Goal: Information Seeking & Learning: Find specific fact

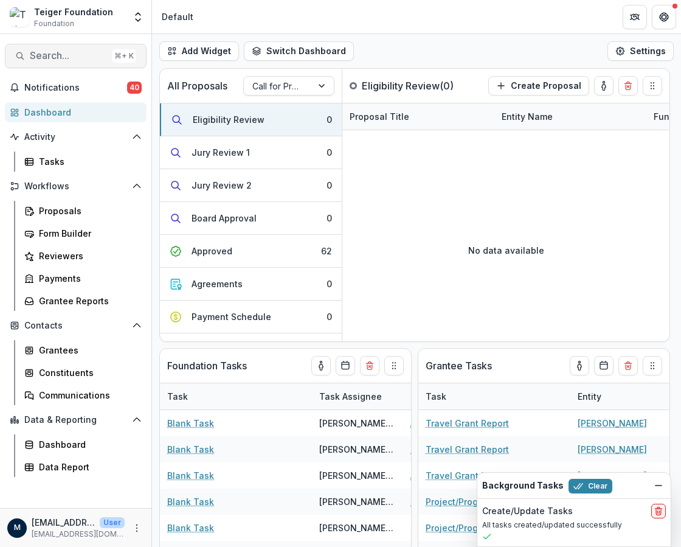
click at [68, 55] on span "Search..." at bounding box center [68, 56] width 77 height 12
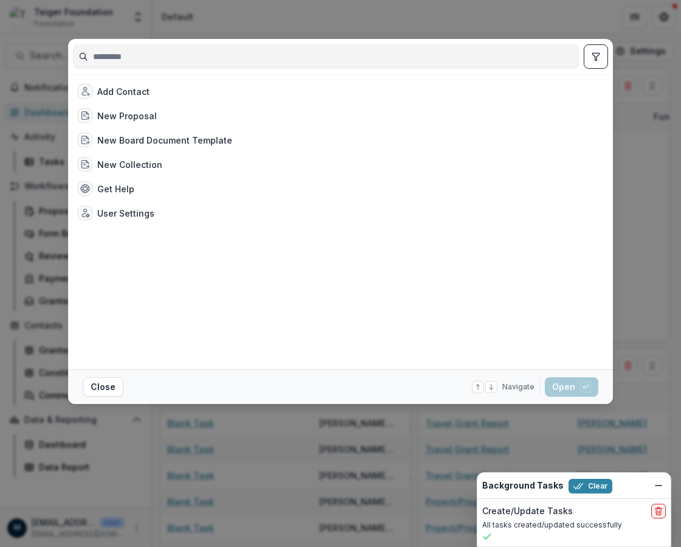
click at [347, 17] on div "Add Contact New Proposal New Board Document Template New Collection Get Help Us…" at bounding box center [340, 273] width 681 height 547
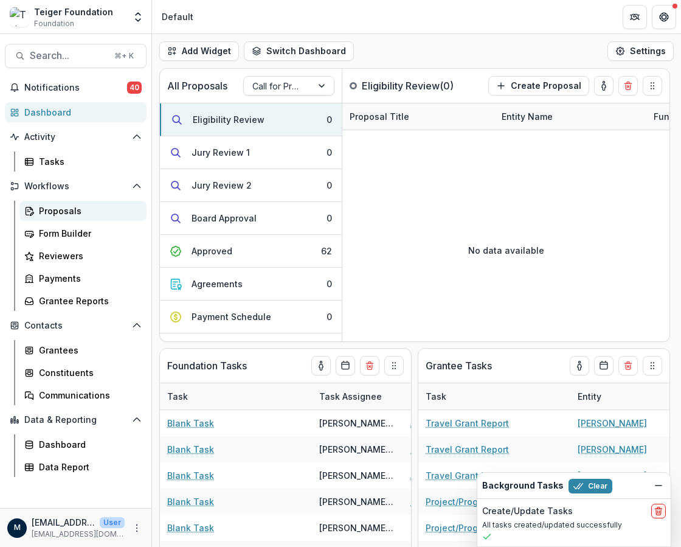
click at [57, 209] on div "Proposals" at bounding box center [88, 210] width 98 height 13
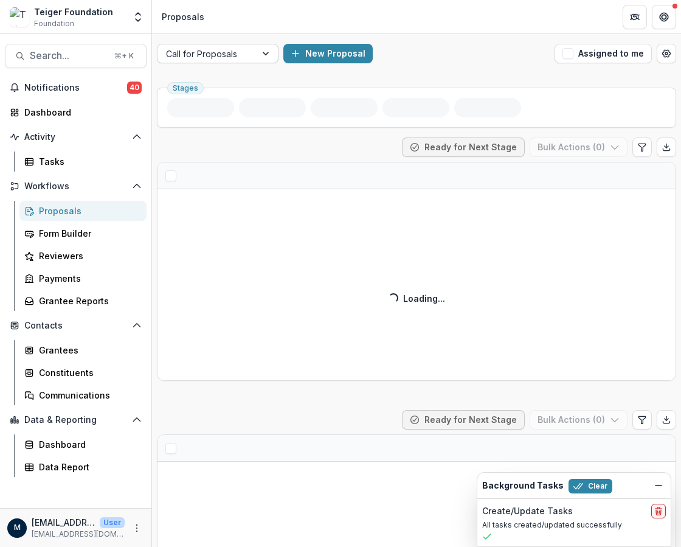
click at [256, 49] on div at bounding box center [267, 53] width 22 height 18
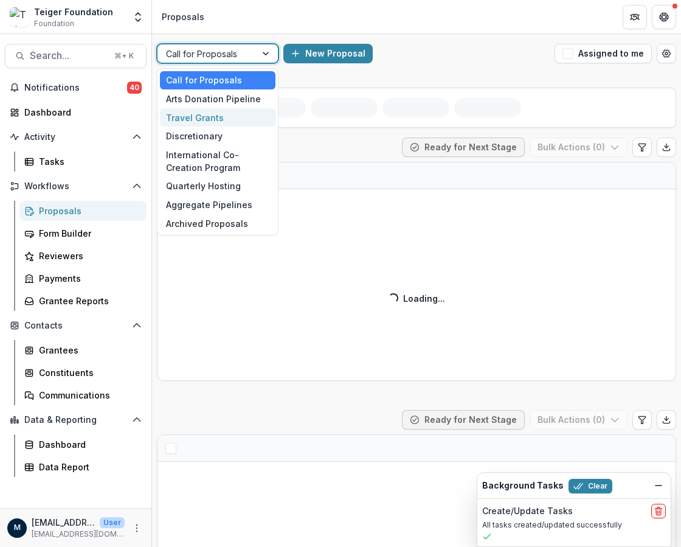
click at [212, 117] on div "Travel Grants" at bounding box center [218, 117] width 116 height 19
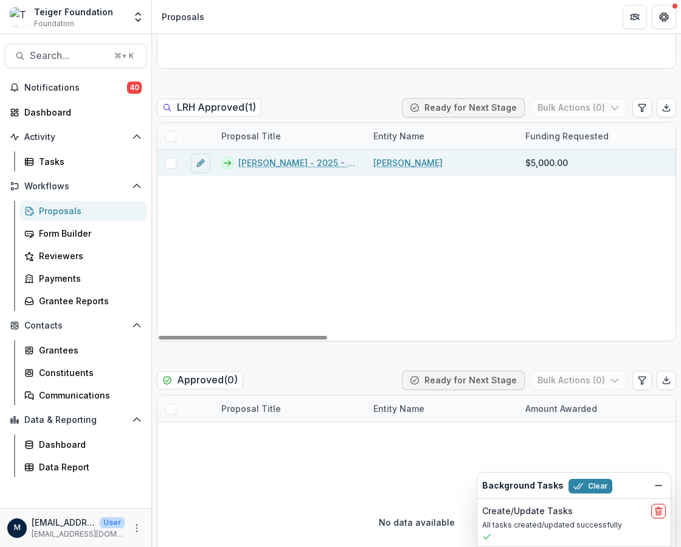
click at [263, 163] on link "[PERSON_NAME] - 2025 - Teiger Foundation Travel Grant" at bounding box center [298, 162] width 120 height 13
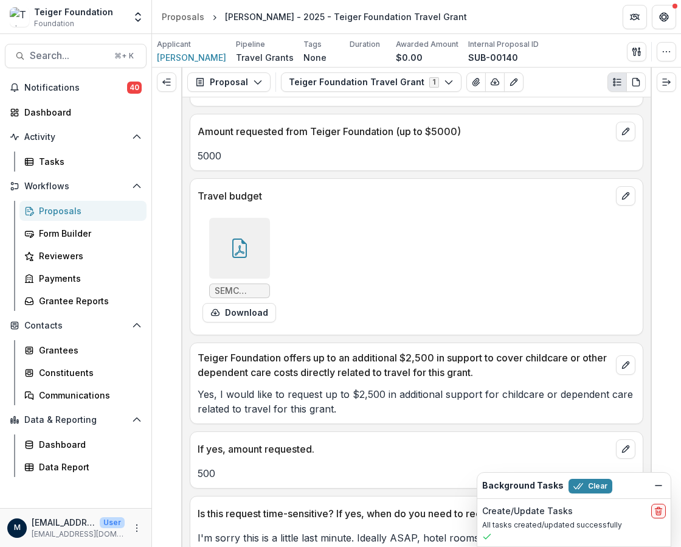
scroll to position [2278, 0]
click at [657, 483] on icon "Dismiss" at bounding box center [659, 485] width 10 height 10
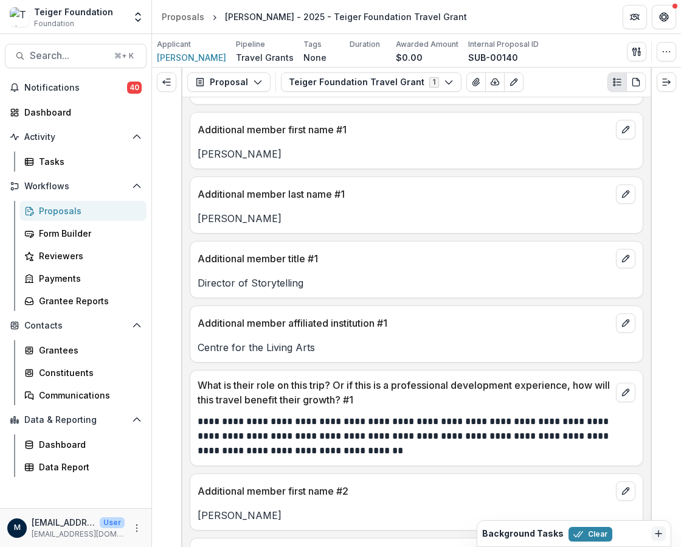
scroll to position [1466, 0]
click at [225, 339] on p "Centre for the Living Arts" at bounding box center [417, 346] width 438 height 15
copy p "Centre for the Living Arts"
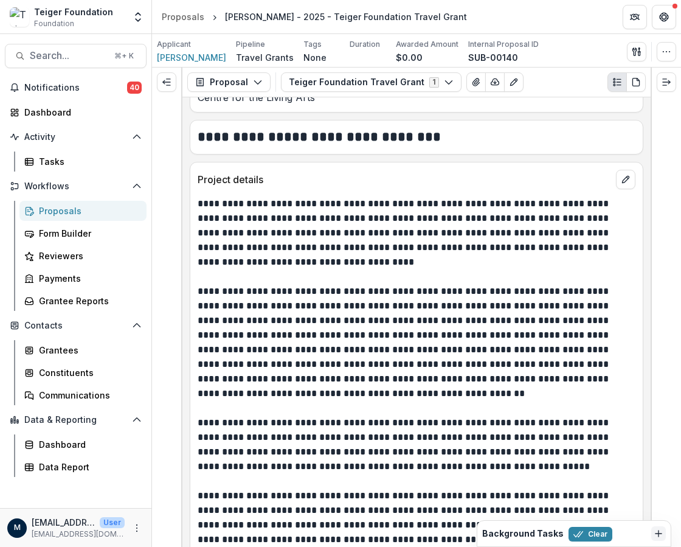
scroll to position [448, 0]
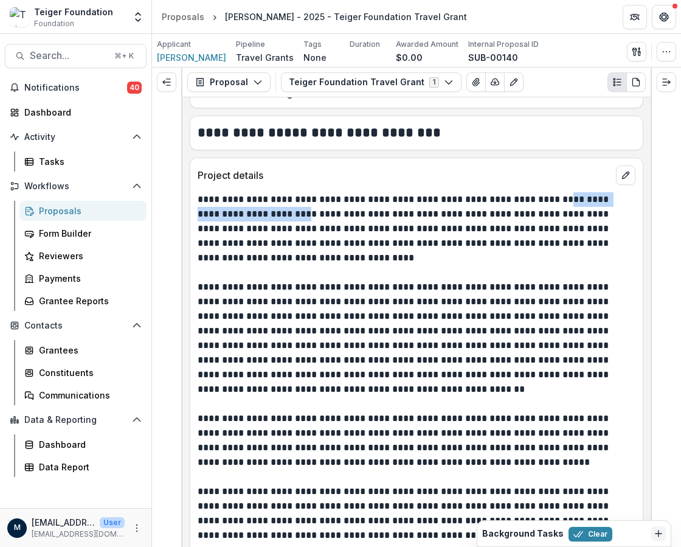
drag, startPoint x: 548, startPoint y: 194, endPoint x: 300, endPoint y: 209, distance: 248.6
click at [300, 209] on p "**********" at bounding box center [415, 228] width 435 height 73
copy p "**********"
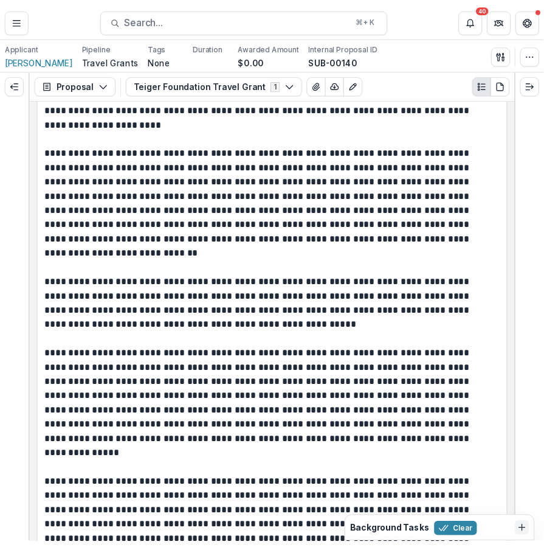
scroll to position [584, 0]
